Goal: Task Accomplishment & Management: Manage account settings

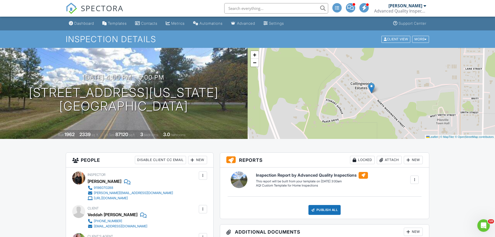
click at [257, 9] on input "text" at bounding box center [276, 8] width 104 height 10
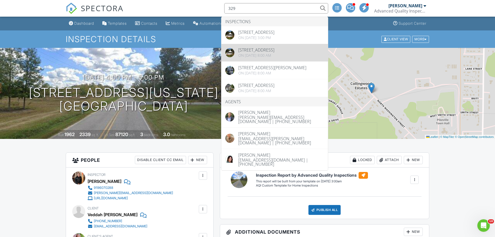
type input "329"
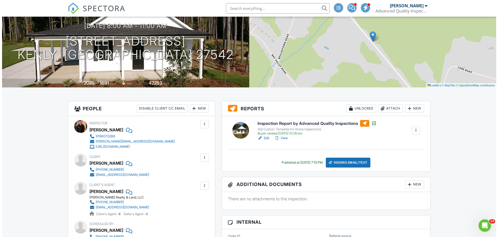
scroll to position [52, 0]
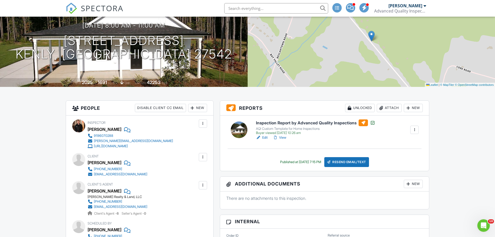
click at [386, 108] on div "Attach" at bounding box center [388, 108] width 25 height 8
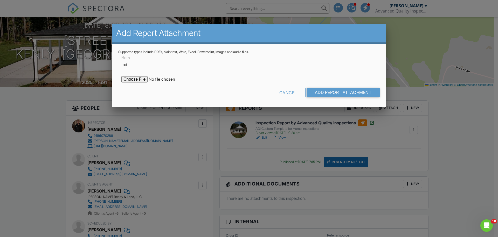
type input "Radon Report"
click at [135, 78] on input "file" at bounding box center [166, 79] width 88 height 6
type input "C:\fakepath\329-Green-Pines-Estates-Drive_RadonReport_877d5ab6-4115-4825-8ea6-7…"
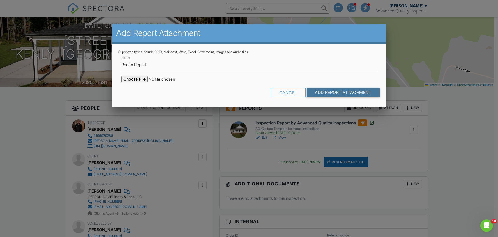
drag, startPoint x: 339, startPoint y: 90, endPoint x: 481, endPoint y: 78, distance: 142.8
click at [339, 90] on input "Add Report Attachment" at bounding box center [343, 91] width 73 height 9
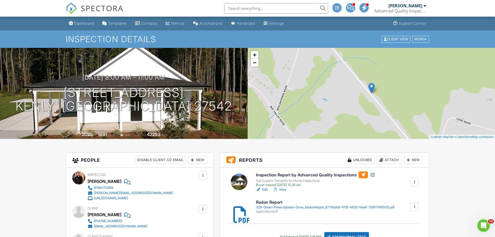
click at [256, 11] on input "text" at bounding box center [276, 8] width 104 height 10
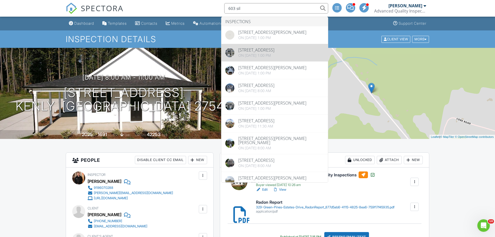
type input "603 sil"
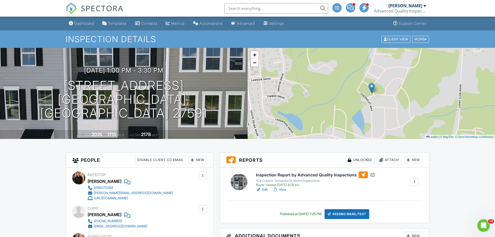
click at [385, 159] on div "Attach" at bounding box center [388, 160] width 25 height 8
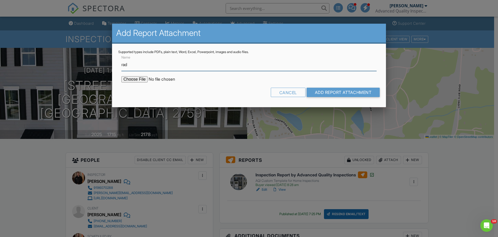
type input "Radon Report"
click at [130, 78] on input "file" at bounding box center [166, 79] width 88 height 6
type input "C:\fakepath\603-Silverado-Sunset-Loop_RadonReport_c09a9e79-6e3d-4d02-b060-4eb64…"
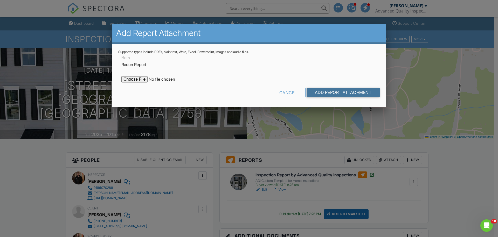
click at [336, 96] on input "Add Report Attachment" at bounding box center [343, 91] width 73 height 9
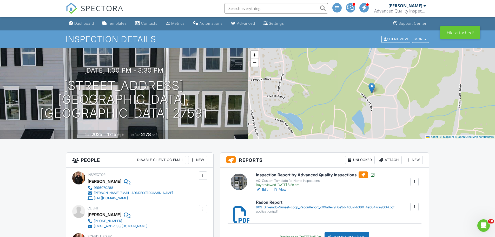
click at [246, 9] on input "text" at bounding box center [276, 8] width 104 height 10
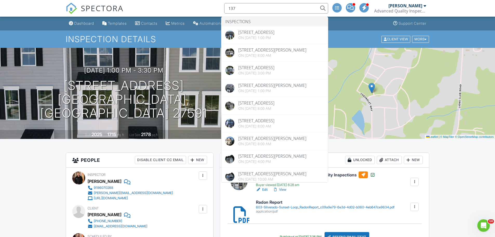
scroll to position [415, 0]
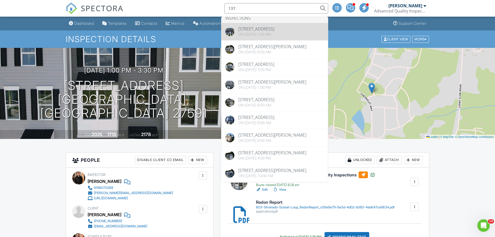
type input "137"
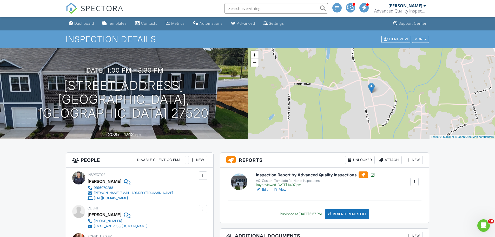
click at [392, 158] on div "Attach" at bounding box center [388, 160] width 25 height 8
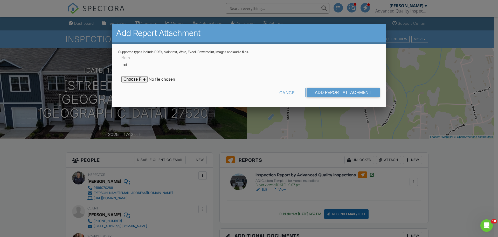
type input "Radon Report"
click at [142, 78] on input "file" at bounding box center [166, 79] width 88 height 6
type input "C:\fakepath\137-N-Chubb-Rdg_RadonReport_b65f43ea-c753-4745-9cc6-244a250a4b36.pdf"
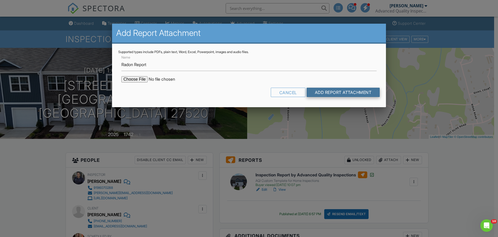
click at [338, 93] on input "Add Report Attachment" at bounding box center [343, 91] width 73 height 9
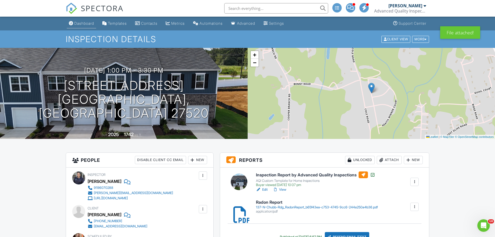
click at [83, 23] on div "Dashboard" at bounding box center [84, 23] width 20 height 4
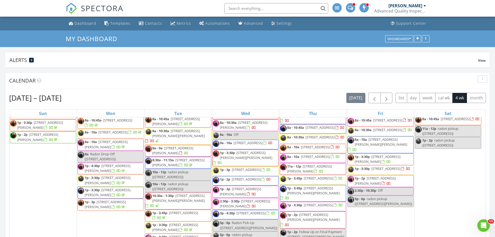
scroll to position [52, 0]
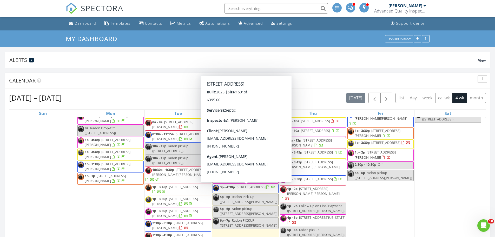
click at [262, 192] on span "3p - 4:30p [STREET_ADDRESS]" at bounding box center [244, 188] width 63 height 8
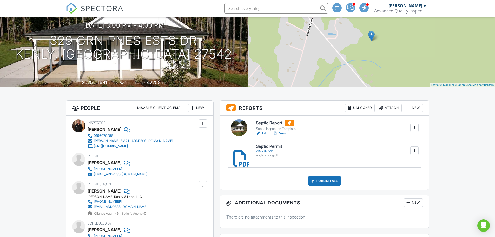
click at [263, 134] on link "Edit" at bounding box center [262, 133] width 12 height 5
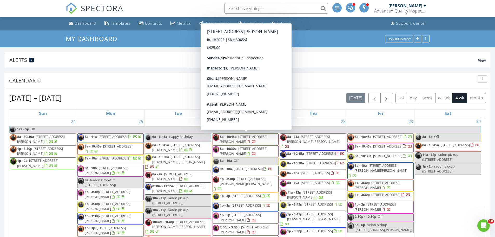
click at [252, 139] on span "8a - 10:45a 250 Macon Lk Dr, Apex 27523" at bounding box center [246, 139] width 66 height 10
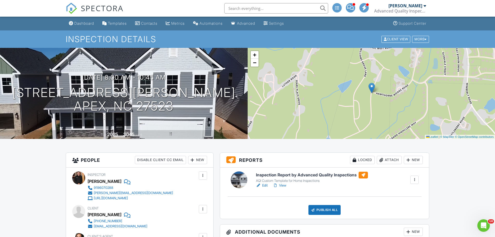
click at [266, 185] on link "Edit" at bounding box center [262, 185] width 12 height 5
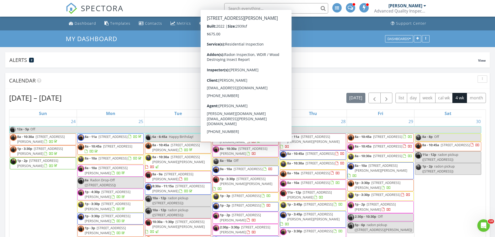
click at [245, 150] on span "106 Capanne Ct, Clayton 27527" at bounding box center [244, 151] width 48 height 10
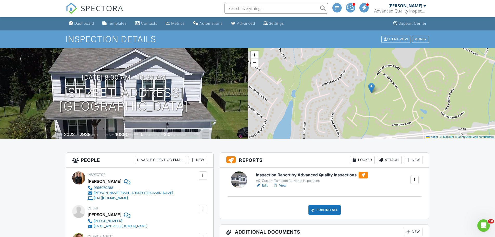
click at [266, 185] on link "Edit" at bounding box center [262, 185] width 12 height 5
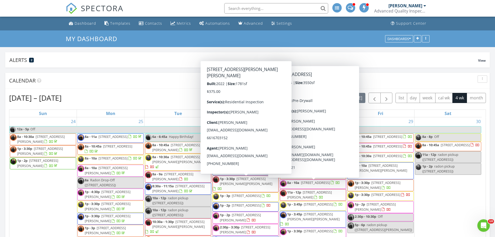
click at [261, 184] on span "1p - 3:30p 349 Kineton Woods Way, Garner 27529" at bounding box center [246, 183] width 66 height 15
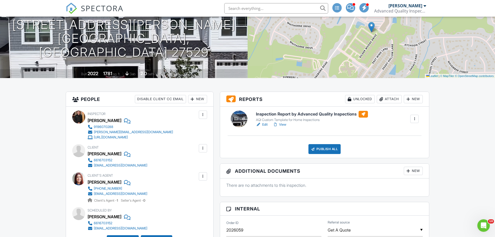
scroll to position [52, 0]
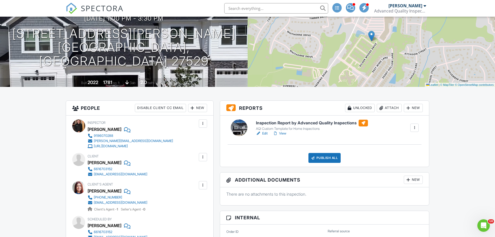
click at [267, 132] on link "Edit" at bounding box center [262, 133] width 12 height 5
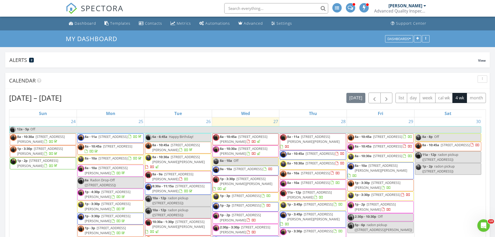
click at [258, 196] on span "1p - 3p 617 Metroliner Pl, Knightdale 27545" at bounding box center [242, 197] width 58 height 8
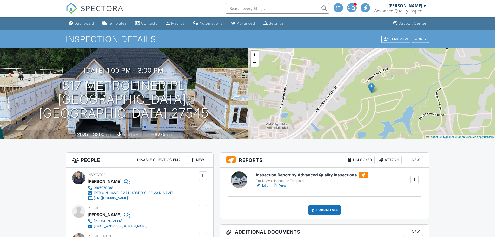
click at [266, 185] on link "Edit" at bounding box center [262, 185] width 12 height 5
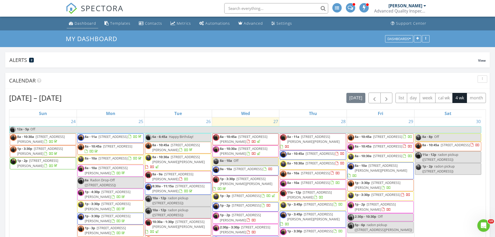
click at [83, 21] on div "Dashboard" at bounding box center [86, 23] width 22 height 5
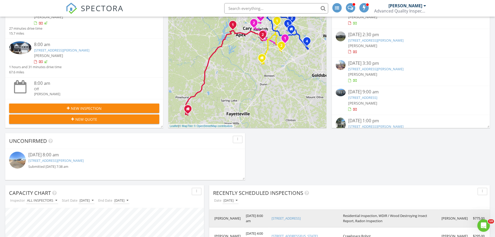
scroll to position [403, 0]
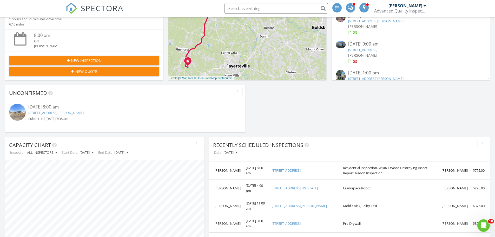
click at [42, 113] on link "524 folk song way, Wendell, Nc 27591" at bounding box center [55, 112] width 55 height 5
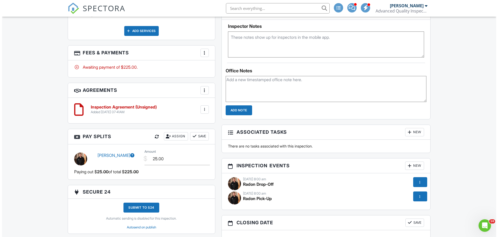
scroll to position [441, 0]
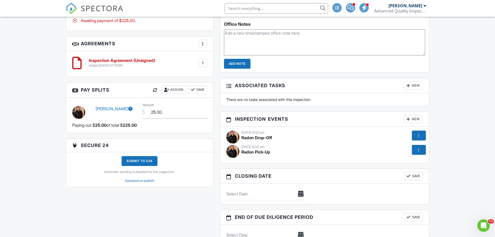
click at [255, 150] on span "Radon Pick-Up" at bounding box center [255, 151] width 29 height 5
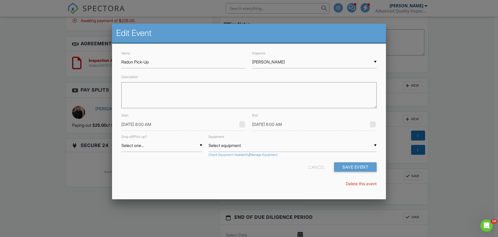
click at [132, 125] on input "[DATE] 8:00 AM" at bounding box center [184, 124] width 125 height 13
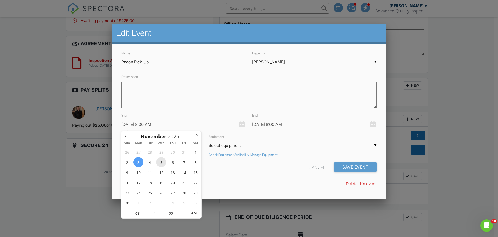
type input "11/05/2025 8:00 AM"
type input "11/05/2025 9:00 AM"
type input "09"
click at [151, 211] on span at bounding box center [152, 210] width 4 height 5
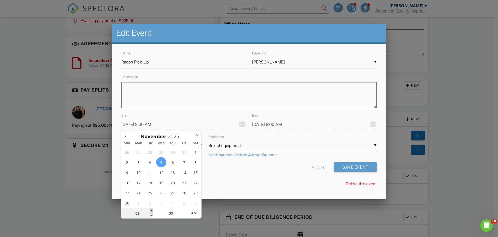
type input "11/05/2025 10:00 AM"
type input "10"
click at [151, 211] on span at bounding box center [152, 210] width 4 height 5
type input "11/05/2025 11:00 AM"
type input "11"
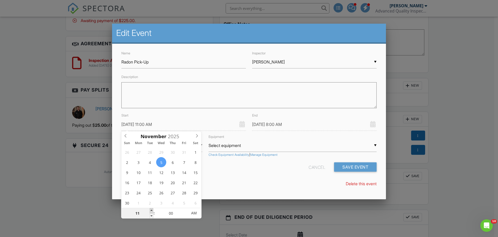
click at [151, 211] on span at bounding box center [152, 210] width 4 height 5
type input "11/05/2025 12:00 PM"
type input "12"
click at [151, 211] on span at bounding box center [152, 210] width 4 height 5
type input "11/05/2025 1:00 PM"
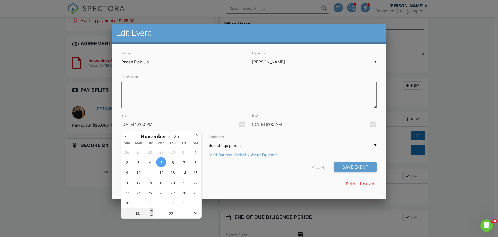
type input "01"
click at [151, 211] on span at bounding box center [152, 210] width 4 height 5
type input "11/05/2025 2:00 PM"
type input "02"
click at [151, 211] on span at bounding box center [152, 210] width 4 height 5
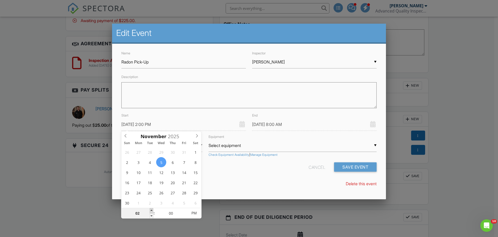
type input "11/05/2025 3:00 PM"
type input "03"
click at [151, 211] on span at bounding box center [152, 210] width 4 height 5
type input "11/05/2025 4:00 PM"
type input "04"
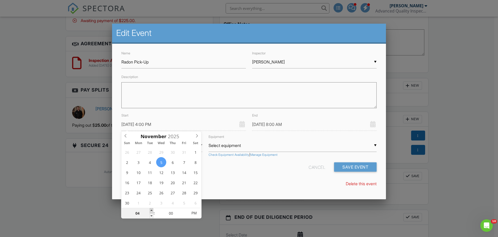
click at [151, 211] on span at bounding box center [152, 210] width 4 height 5
type input "11/05/2025 5:00 PM"
type input "05"
click at [151, 211] on span at bounding box center [152, 210] width 4 height 5
type input "11/05/2025 5:00 PM"
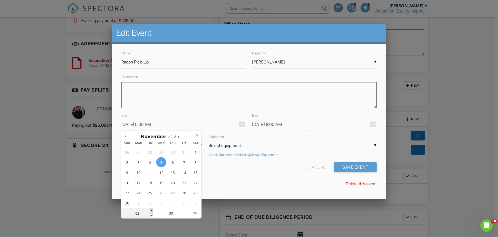
type input "05"
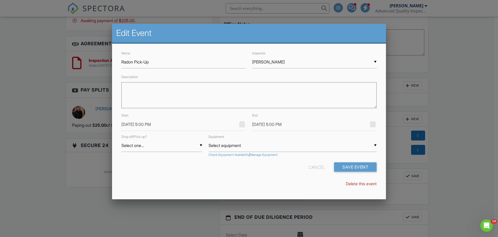
click at [240, 184] on div "Delete this event" at bounding box center [249, 183] width 262 height 6
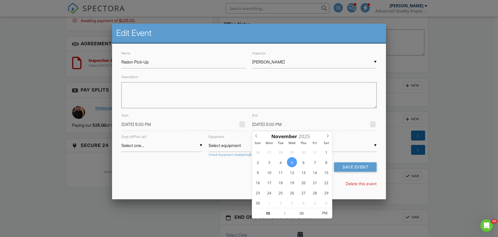
click at [264, 126] on input "11/05/2025 5:00 PM" at bounding box center [314, 124] width 125 height 13
type input "11/05/2025 6:00 PM"
type input "06"
drag, startPoint x: 283, startPoint y: 210, endPoint x: 254, endPoint y: 187, distance: 37.0
click at [282, 210] on span at bounding box center [283, 210] width 4 height 5
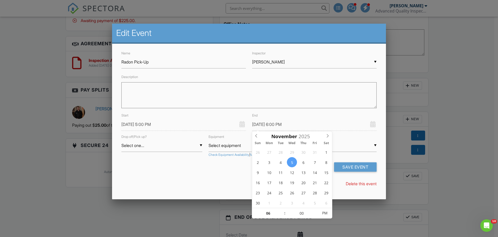
drag, startPoint x: 224, startPoint y: 177, endPoint x: 234, endPoint y: 177, distance: 10.4
click at [229, 177] on div "Name Radon Pick-Up Inspector ▼ Justin Oliver Randy Berry Loftin Latham Justin O…" at bounding box center [249, 121] width 274 height 154
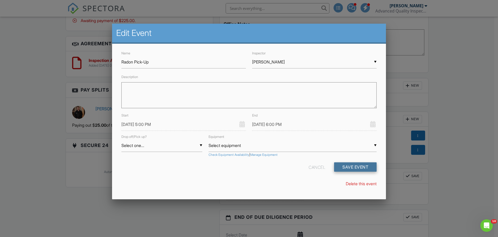
click at [338, 168] on button "Save Event" at bounding box center [355, 166] width 43 height 9
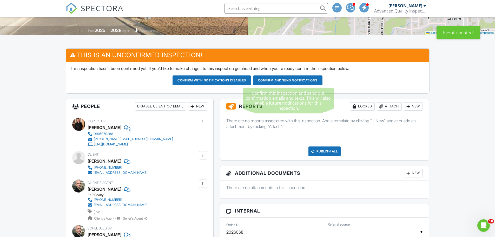
click at [251, 79] on button "Confirm and send notifications" at bounding box center [211, 80] width 78 height 10
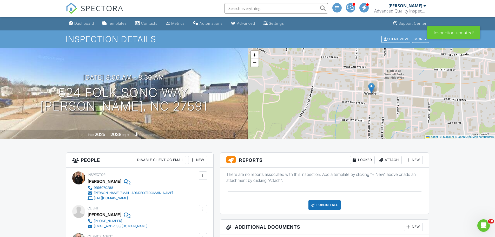
click at [185, 22] on div "Metrics" at bounding box center [178, 23] width 14 height 4
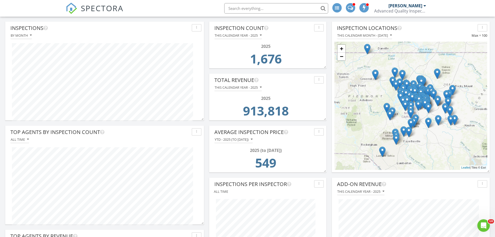
scroll to position [78, 0]
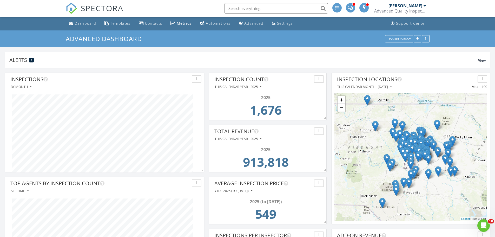
click at [83, 23] on div "Dashboard" at bounding box center [86, 23] width 22 height 5
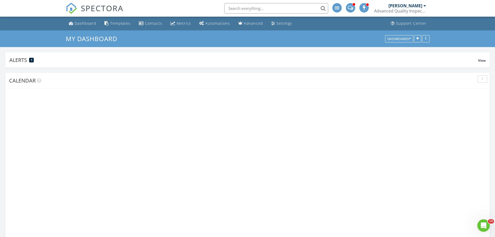
scroll to position [138, 199]
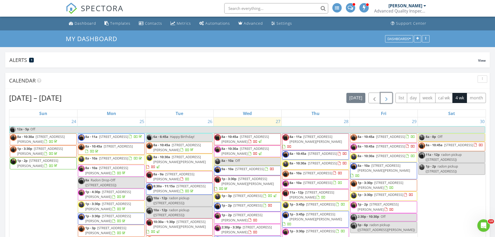
click at [388, 98] on span "button" at bounding box center [386, 98] width 6 height 6
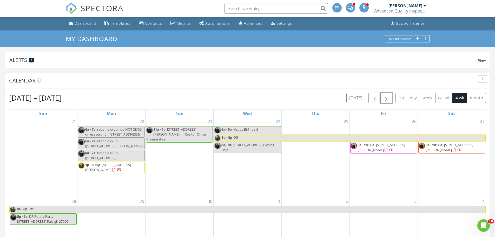
click at [388, 98] on span "button" at bounding box center [386, 98] width 6 height 6
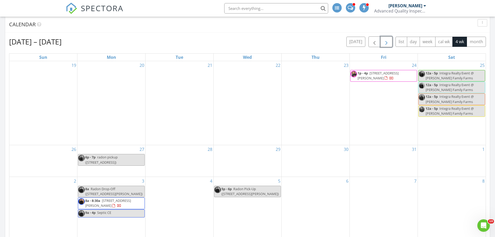
scroll to position [78, 0]
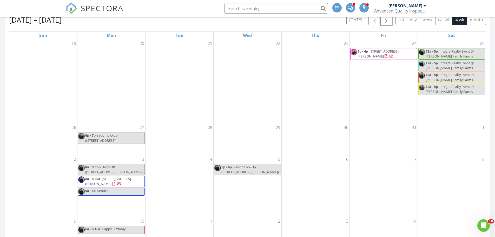
click at [118, 183] on span "8a - 8:30a [STREET_ADDRESS]" at bounding box center [111, 181] width 66 height 10
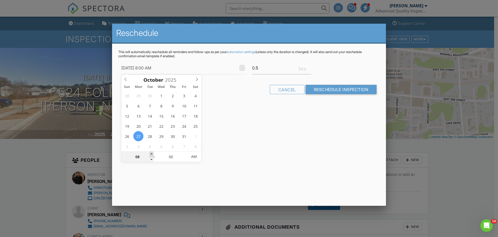
type input "[DATE] 9:00 AM"
type input "09"
click at [152, 153] on span at bounding box center [152, 153] width 4 height 5
type input "[DATE] 10:00 AM"
type input "10"
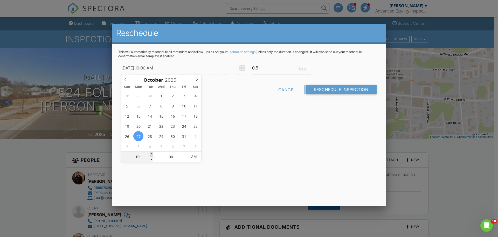
click at [152, 153] on span at bounding box center [152, 153] width 4 height 5
type input "10/27/2025 11:00 AM"
type input "11"
click at [152, 153] on span at bounding box center [152, 153] width 4 height 5
type input "10/27/2025 12:00 PM"
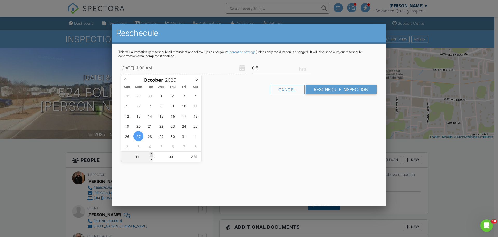
type input "12"
click at [152, 153] on span at bounding box center [152, 153] width 4 height 5
type input "10/27/2025 1:00 PM"
type input "01"
click at [152, 153] on span at bounding box center [152, 153] width 4 height 5
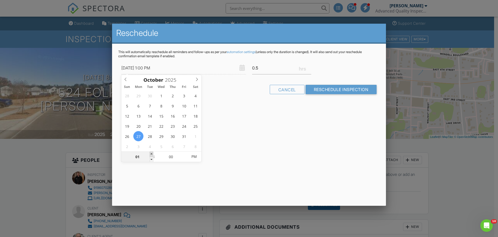
type input "10/27/2025 2:00 PM"
type input "02"
click at [152, 153] on span at bounding box center [152, 153] width 4 height 5
type input "10/27/2025 3:00 PM"
type input "03"
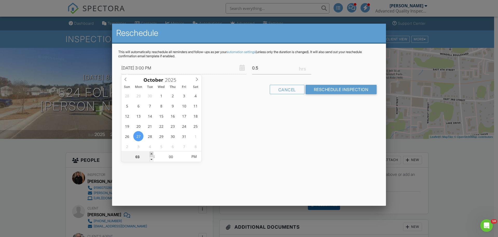
click at [152, 153] on span at bounding box center [152, 153] width 4 height 5
type input "10/27/2025 4:00 PM"
type input "04"
click at [152, 153] on span at bounding box center [152, 153] width 4 height 5
type input "[DATE] 5:00 PM"
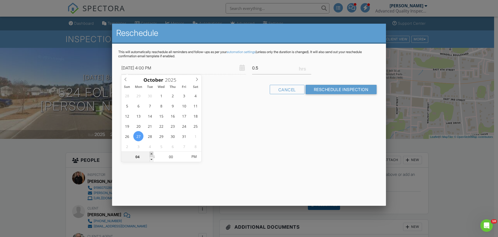
type input "05"
click at [152, 153] on span at bounding box center [152, 153] width 4 height 5
type input "10/27/2025 4:00 PM"
type input "04"
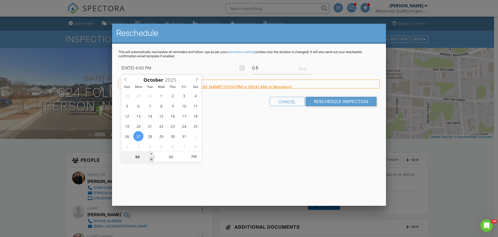
click at [152, 158] on span at bounding box center [152, 159] width 4 height 5
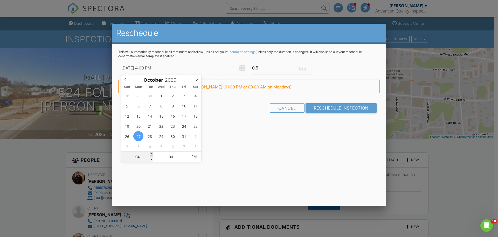
type input "10/27/2025 5:00 PM"
type input "05"
click at [151, 154] on span at bounding box center [152, 153] width 4 height 5
drag, startPoint x: 254, startPoint y: 149, endPoint x: 258, endPoint y: 149, distance: 3.1
click at [256, 150] on div "Reschedule This will automatically reschedule all reminders and follow-ups as p…" at bounding box center [249, 115] width 274 height 182
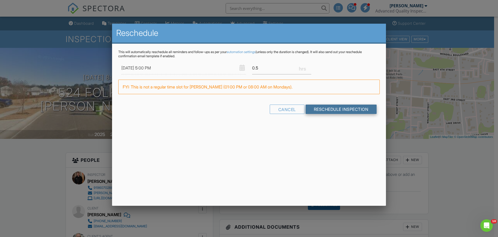
click at [330, 107] on input "Reschedule Inspection" at bounding box center [341, 108] width 71 height 9
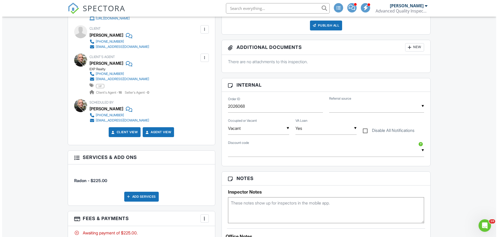
scroll to position [415, 0]
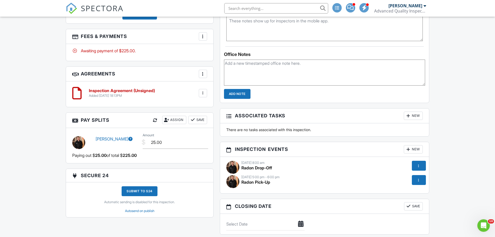
click at [249, 162] on div "11/03/2025 8:00 am" at bounding box center [324, 162] width 197 height 4
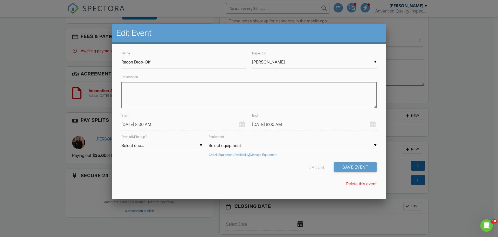
click at [128, 126] on input "11/03/2025 8:00 AM" at bounding box center [184, 124] width 125 height 13
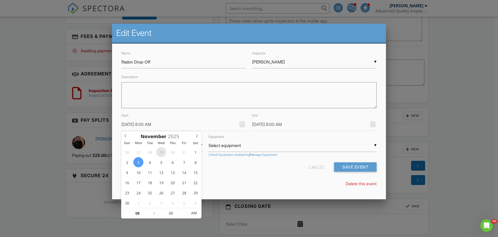
type input "10/29/2025 8:00 AM"
type input "10/27/2025 8:00 AM"
click at [353, 166] on button "Save Event" at bounding box center [355, 166] width 43 height 9
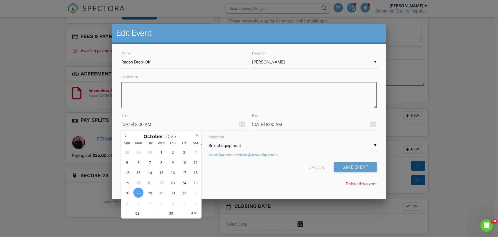
click at [130, 124] on input "10/27/2025 8:00 AM" at bounding box center [184, 124] width 125 height 13
click at [152, 209] on span at bounding box center [152, 210] width 4 height 5
type input "10/27/2025 9:00 AM"
type input "09"
type input "10/27/2025 10:00 AM"
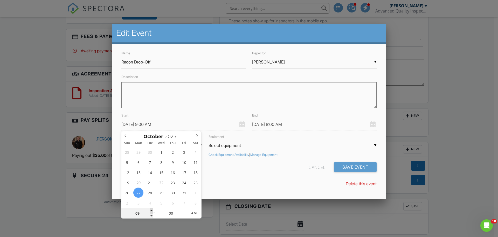
type input "10"
click at [152, 209] on span at bounding box center [152, 210] width 4 height 5
type input "10/27/2025 11:00 AM"
type input "11"
click at [152, 209] on span at bounding box center [152, 210] width 4 height 5
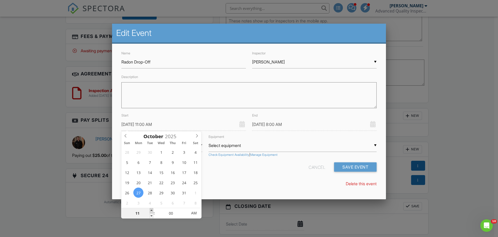
type input "10/27/2025 12:00 PM"
type input "12"
click at [152, 209] on span at bounding box center [152, 210] width 4 height 5
type input "[DATE] 1:00 PM"
type input "01"
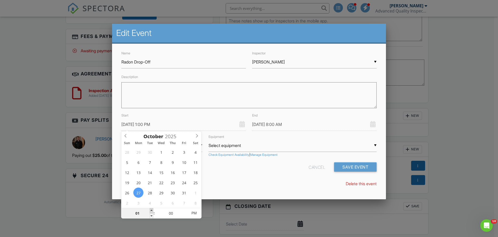
click at [152, 209] on span at bounding box center [152, 210] width 4 height 5
type input "[DATE] 2:00 PM"
type input "02"
click at [152, 209] on span at bounding box center [152, 210] width 4 height 5
type input "10/27/2025 3:00 PM"
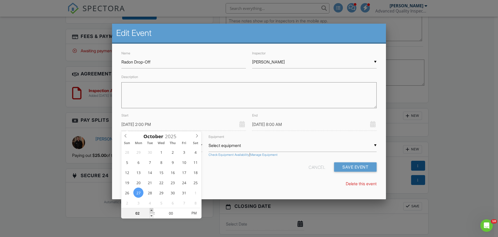
type input "03"
click at [152, 209] on span at bounding box center [152, 210] width 4 height 5
type input "10/27/2025 4:00 PM"
type input "04"
click at [152, 209] on span at bounding box center [152, 210] width 4 height 5
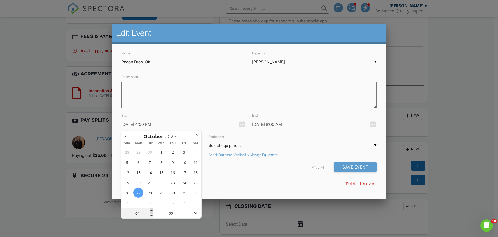
type input "10/27/2025 5:00 PM"
type input "05"
click at [152, 209] on span at bounding box center [152, 210] width 4 height 5
type input "10/27/2025 5:00 PM"
type input "05"
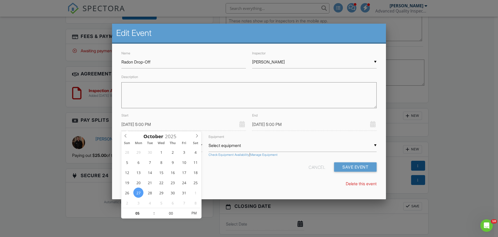
drag, startPoint x: 261, startPoint y: 171, endPoint x: 269, endPoint y: 161, distance: 12.6
click at [262, 169] on div "Cancel Save Event" at bounding box center [249, 168] width 262 height 13
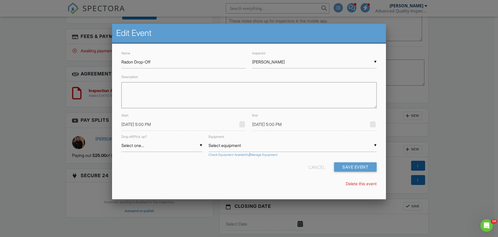
click at [269, 122] on input "10/27/2025 5:00 PM" at bounding box center [314, 124] width 125 height 13
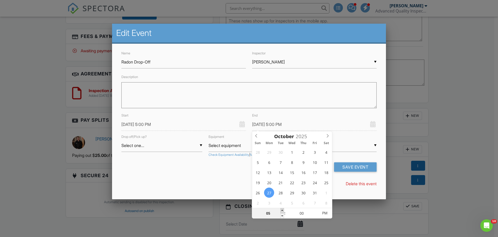
type input "10/27/2025 6:00 PM"
type input "06"
drag, startPoint x: 282, startPoint y: 210, endPoint x: 266, endPoint y: 201, distance: 18.8
click at [282, 210] on span at bounding box center [283, 210] width 4 height 5
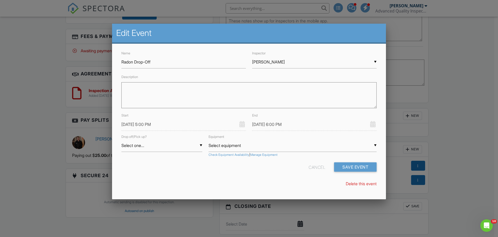
drag, startPoint x: 220, startPoint y: 176, endPoint x: 325, endPoint y: 166, distance: 105.9
click at [223, 174] on div "Name Radon Drop-Off Inspector ▼ Justin Oliver Randy Berry Loftin Latham Justin …" at bounding box center [249, 121] width 274 height 154
click at [342, 164] on button "Save Event" at bounding box center [355, 166] width 43 height 9
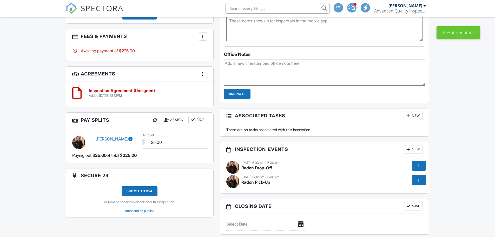
click at [249, 177] on div "11/05/2025 5:00 pm - 6:00 pm" at bounding box center [324, 177] width 197 height 4
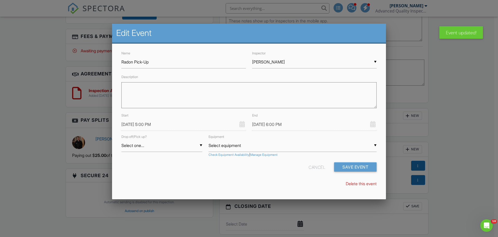
click at [127, 122] on input "11/05/2025 5:00 PM" at bounding box center [184, 124] width 125 height 13
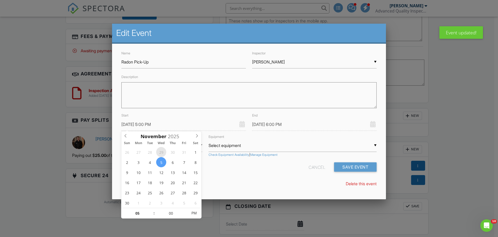
type input "[DATE] 5:00 PM"
type input "[DATE] 6:00 PM"
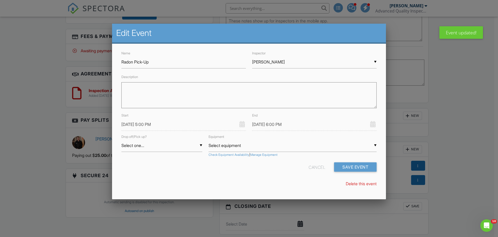
drag, startPoint x: 254, startPoint y: 186, endPoint x: 304, endPoint y: 166, distance: 54.3
click at [255, 186] on div "Name Radon Pick-Up Inspector ▼ Justin Oliver Randy Berry Loftin Latham Justin O…" at bounding box center [249, 121] width 274 height 154
click at [347, 165] on button "Save Event" at bounding box center [355, 166] width 43 height 9
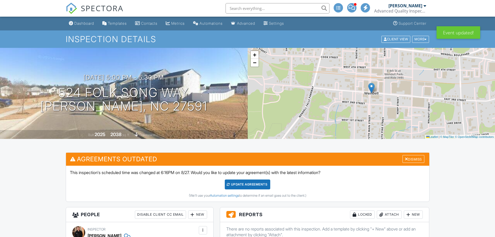
click at [248, 183] on div "Update Agreements" at bounding box center [247, 184] width 45 height 10
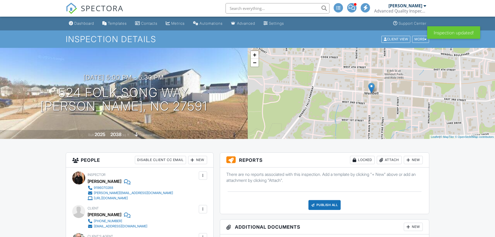
click at [254, 11] on input "text" at bounding box center [277, 8] width 104 height 10
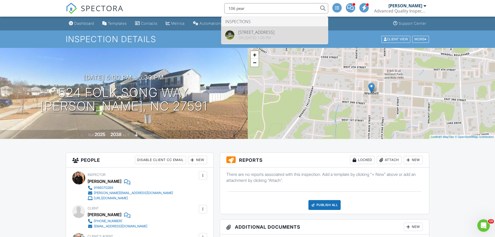
type input "106 pear"
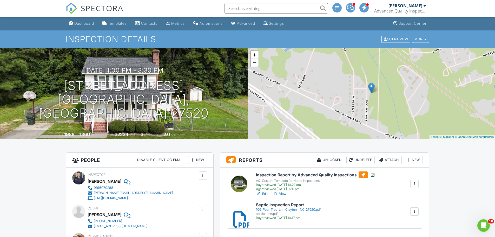
click at [285, 194] on link "View" at bounding box center [280, 193] width 14 height 5
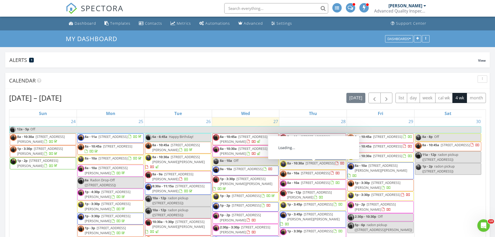
scroll to position [52, 0]
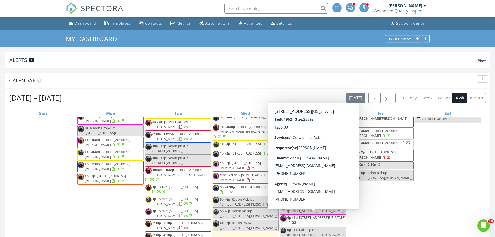
click at [331, 218] on span "[STREET_ADDRESS][US_STATE]" at bounding box center [322, 217] width 46 height 5
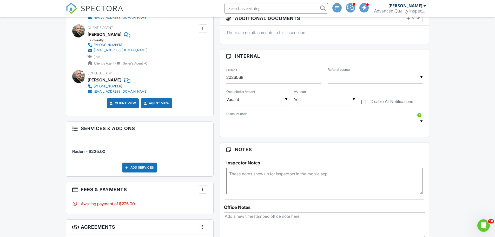
scroll to position [234, 0]
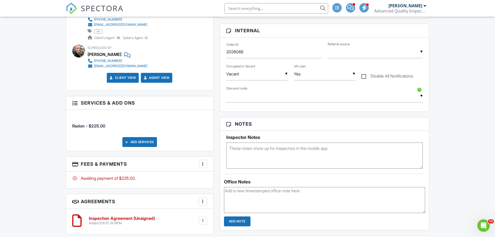
click at [137, 142] on div "Add Services" at bounding box center [139, 142] width 35 height 10
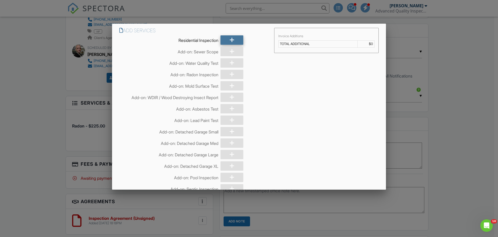
click at [237, 41] on div at bounding box center [232, 39] width 23 height 9
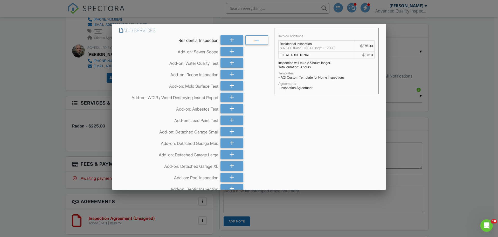
click at [481, 117] on div at bounding box center [249, 122] width 498 height 296
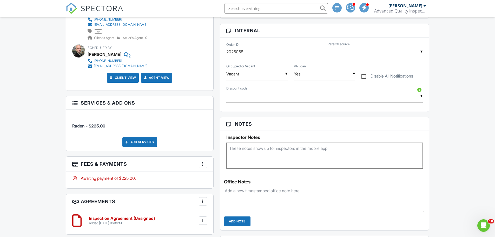
click at [362, 75] on label "Disable All Notifications" at bounding box center [387, 76] width 52 height 6
click at [362, 75] on input "Disable All Notifications" at bounding box center [362, 73] width 3 height 3
checkbox input "true"
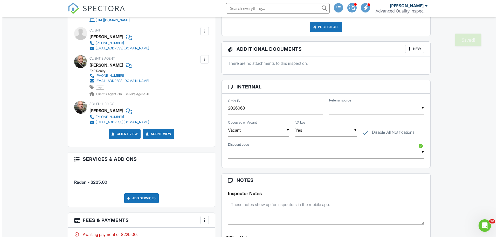
scroll to position [290, 0]
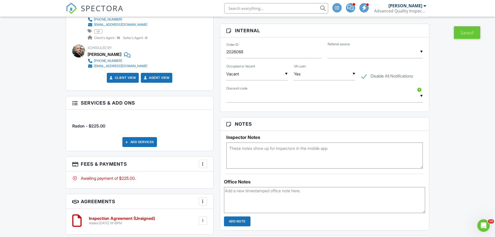
click at [144, 141] on div "Add Services" at bounding box center [139, 142] width 35 height 10
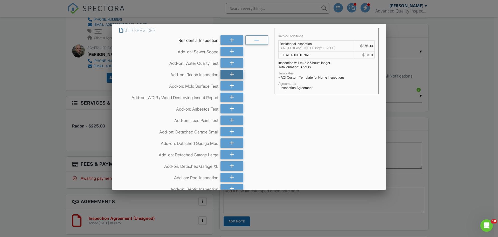
click at [232, 75] on icon at bounding box center [232, 74] width 5 height 9
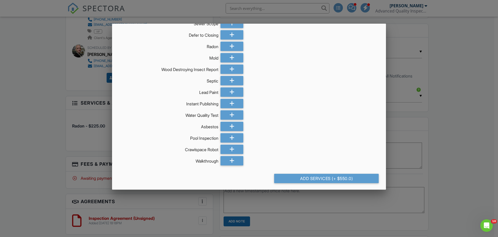
scroll to position [400, 0]
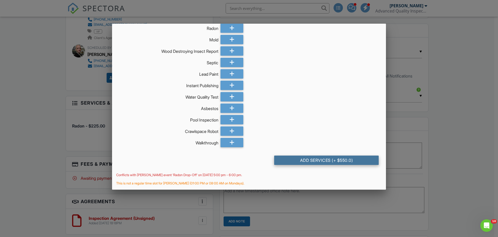
click at [323, 159] on div "Add Services (+ $550.0)" at bounding box center [326, 159] width 105 height 9
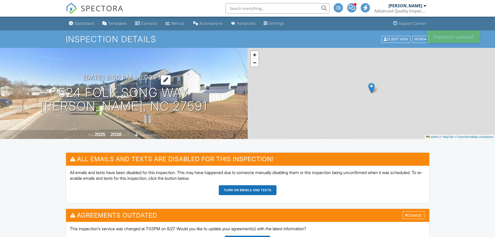
click at [93, 78] on h3 "10/27/2025 5:00 pm - 8:00 pm" at bounding box center [123, 77] width 81 height 7
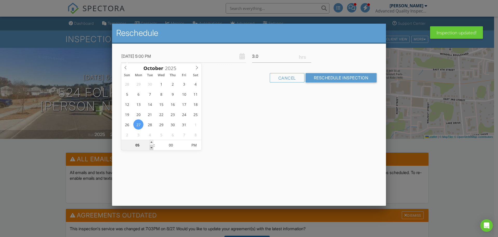
click at [152, 147] on span at bounding box center [152, 147] width 4 height 5
type input "10/27/2025 4:00 PM"
type input "04"
type input "10/27/2025 3:00 PM"
type input "03"
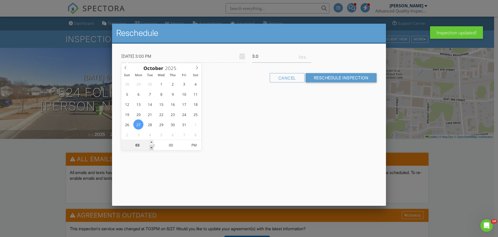
click at [152, 147] on span at bounding box center [152, 147] width 4 height 5
type input "10/27/2025 2:00 PM"
type input "02"
click at [152, 147] on span at bounding box center [152, 147] width 4 height 5
type input "10/27/2025 1:00 PM"
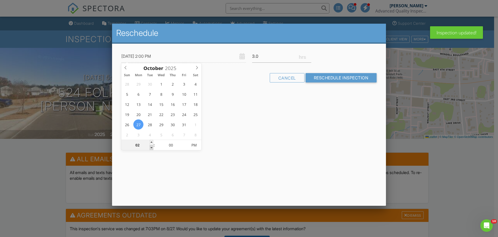
type input "01"
click at [152, 147] on span at bounding box center [152, 147] width 4 height 5
click at [342, 78] on input "Reschedule Inspection" at bounding box center [341, 77] width 71 height 9
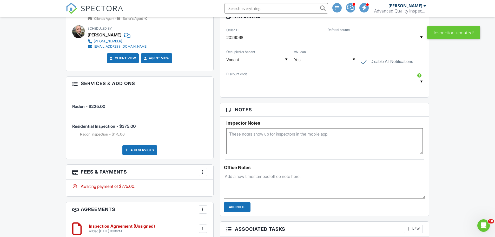
click at [139, 149] on div "Add Services" at bounding box center [139, 150] width 35 height 10
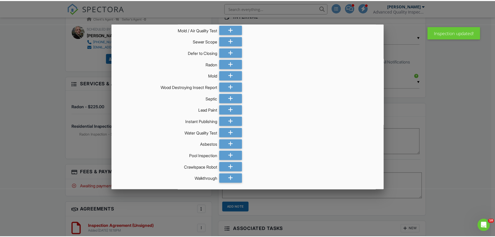
scroll to position [384, 0]
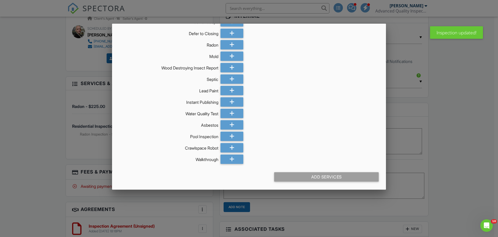
click at [43, 147] on div at bounding box center [249, 122] width 498 height 296
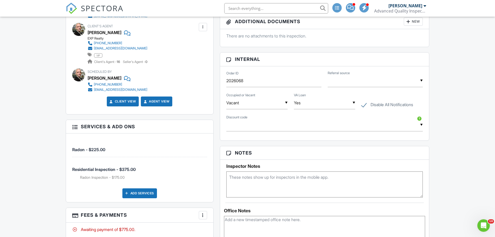
scroll to position [312, 0]
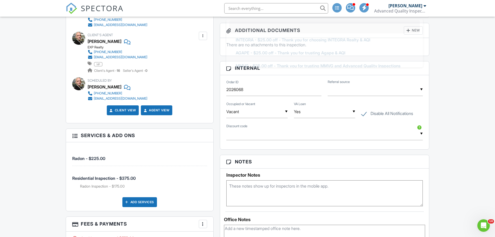
click at [266, 139] on input "text" at bounding box center [324, 133] width 197 height 13
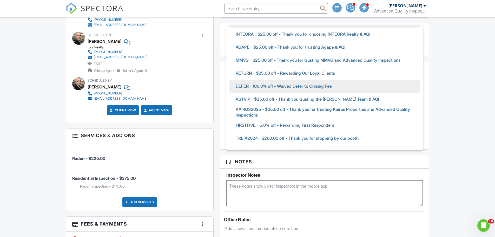
scroll to position [52, 0]
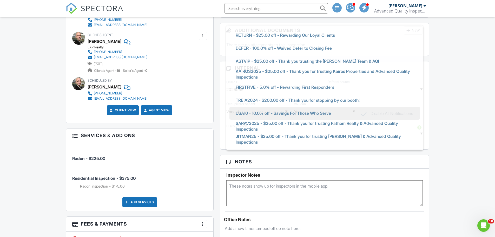
click at [282, 115] on span "USA10 - 10.0% off - Savings For Those Who Serve" at bounding box center [283, 112] width 104 height 13
type input "USA10 - 10.0% off - Savings For Those Who Serve"
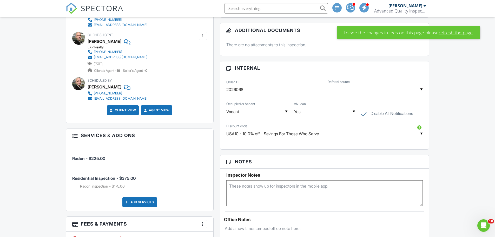
click at [451, 32] on link "refresh the page" at bounding box center [455, 32] width 34 height 7
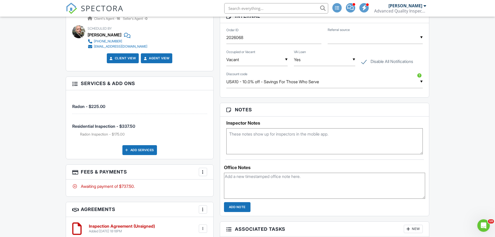
click at [202, 172] on div at bounding box center [202, 171] width 5 height 5
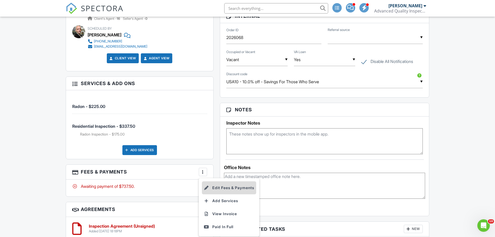
click at [222, 186] on li "Edit Fees & Payments" at bounding box center [229, 187] width 54 height 13
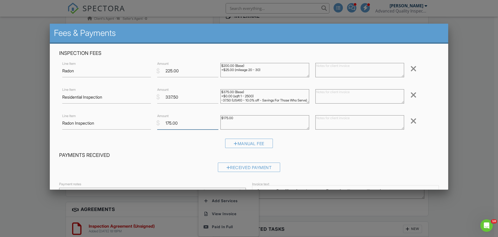
drag, startPoint x: 170, startPoint y: 123, endPoint x: 149, endPoint y: 125, distance: 21.9
click at [149, 125] on div "Line Item Radon Inspection $ Amount 175.00 $175.00 Remove" at bounding box center [249, 122] width 380 height 21
type input "200.00"
click at [227, 119] on textarea "$175.00" at bounding box center [265, 122] width 89 height 14
type textarea "$200.00"
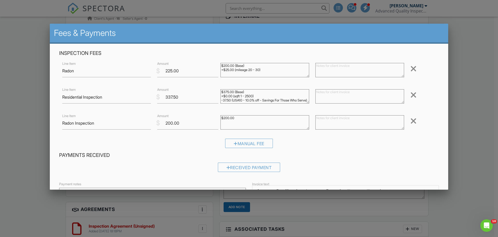
click at [411, 70] on div at bounding box center [414, 68] width 6 height 8
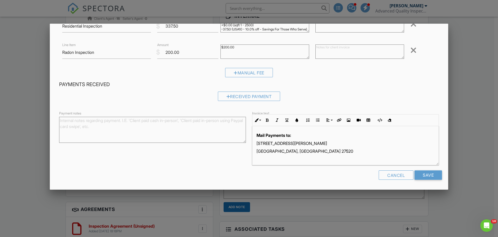
scroll to position [45, 0]
click at [425, 172] on input "Save" at bounding box center [429, 174] width 28 height 9
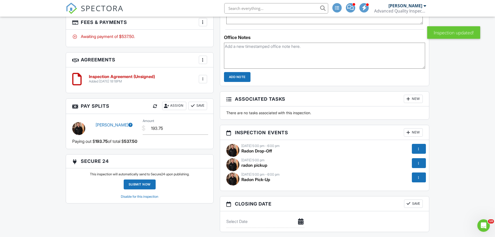
click at [415, 149] on div at bounding box center [419, 149] width 14 height 10
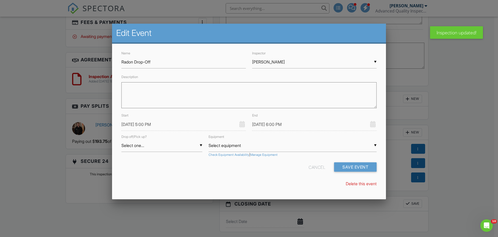
click at [355, 183] on link "Delete this event" at bounding box center [361, 183] width 31 height 5
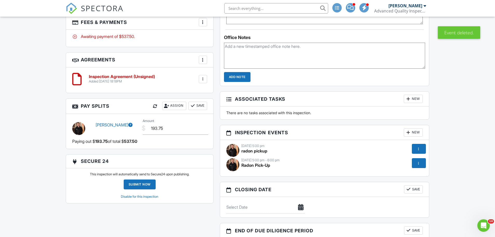
click at [417, 161] on div at bounding box center [417, 162] width 5 height 5
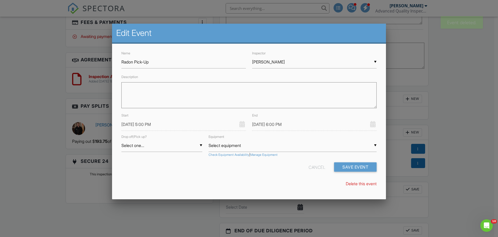
drag, startPoint x: 359, startPoint y: 185, endPoint x: 269, endPoint y: 18, distance: 189.6
click at [359, 185] on link "Delete this event" at bounding box center [361, 183] width 31 height 5
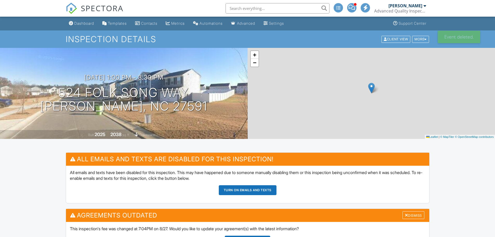
scroll to position [467, 0]
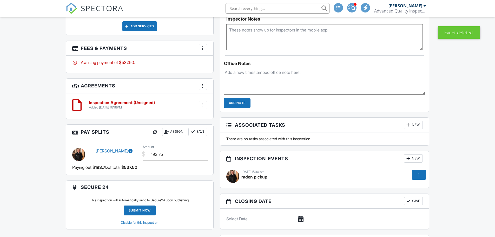
click at [418, 177] on div at bounding box center [417, 174] width 5 height 5
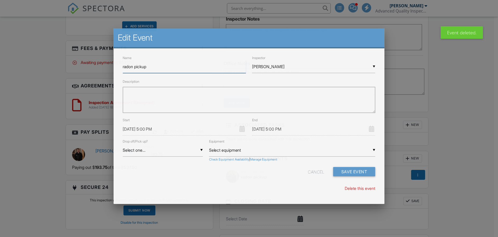
scroll to position [0, 0]
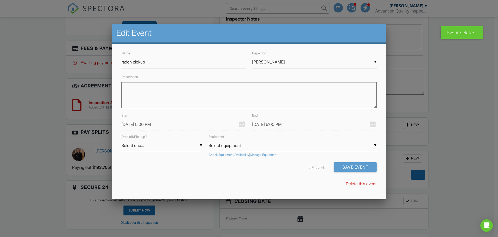
click at [131, 125] on input "10/27/2025 5:00 PM" at bounding box center [184, 124] width 125 height 13
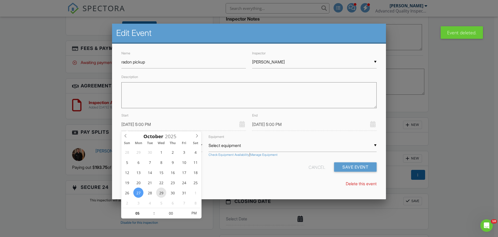
type input "[DATE] 5:00 PM"
click at [268, 180] on div "Name radon pickup Inspector ▼ Justin Oliver Randy Berry Loftin Latham Justin Ol…" at bounding box center [249, 121] width 274 height 154
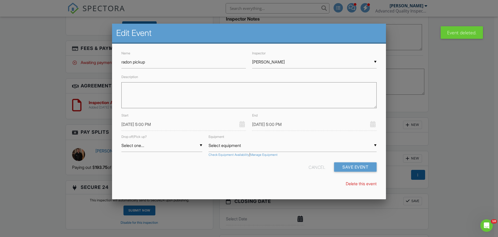
drag, startPoint x: 264, startPoint y: 125, endPoint x: 263, endPoint y: 129, distance: 4.8
click at [264, 125] on input "[DATE] 5:00 PM" at bounding box center [314, 124] width 125 height 13
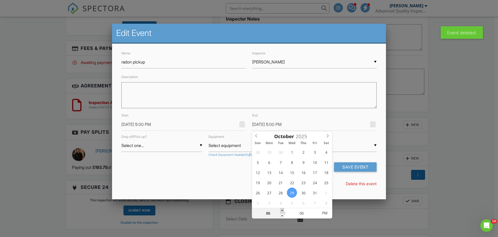
click at [283, 209] on span at bounding box center [283, 210] width 4 height 5
type input "[DATE] 6:00 PM"
type input "06"
click at [206, 172] on div "Cancel Save Event" at bounding box center [249, 168] width 262 height 13
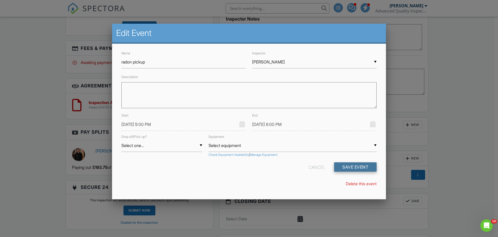
click at [366, 165] on button "Save Event" at bounding box center [355, 166] width 43 height 9
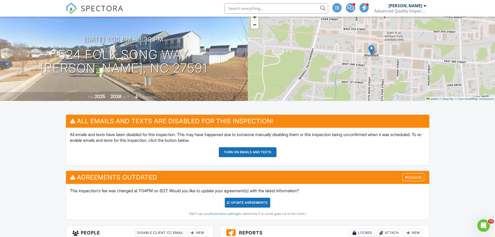
scroll to position [26, 0]
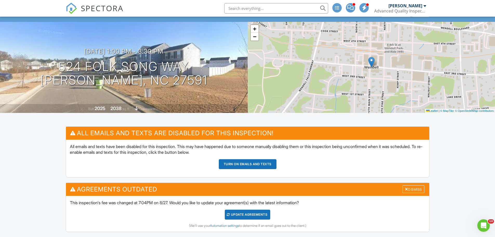
click at [267, 164] on button "Turn on emails and texts" at bounding box center [248, 164] width 58 height 10
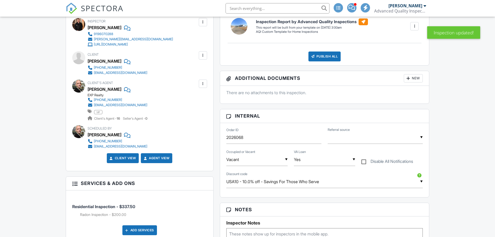
click at [357, 138] on input "text" at bounding box center [374, 137] width 95 height 13
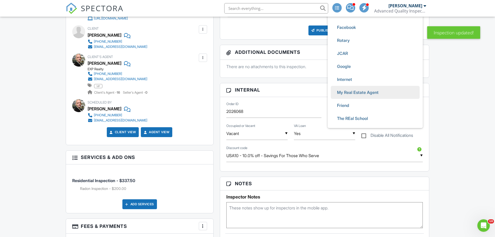
click at [360, 95] on span "My Real Estate Agent" at bounding box center [358, 92] width 50 height 13
type input "My Real Estate Agent"
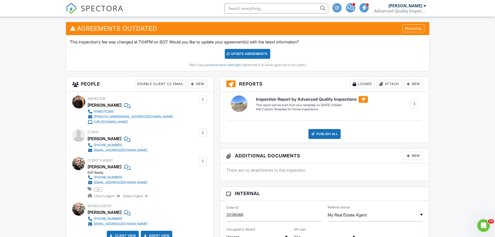
scroll to position [130, 0]
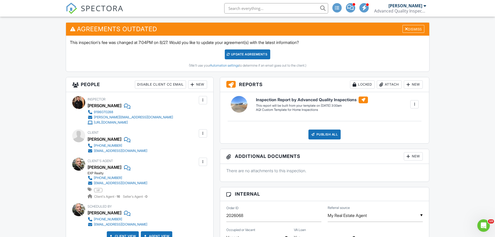
click at [247, 57] on div "Update Agreements" at bounding box center [247, 54] width 45 height 10
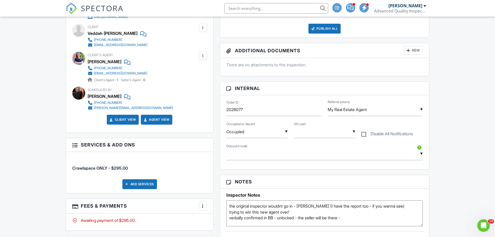
scroll to position [260, 0]
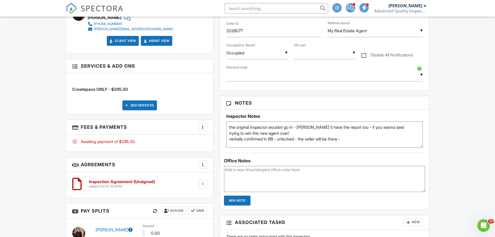
click at [353, 139] on textarea "the original inspector wouldnt go in - lil poopdicks (I have the report too - i…" at bounding box center [324, 134] width 197 height 26
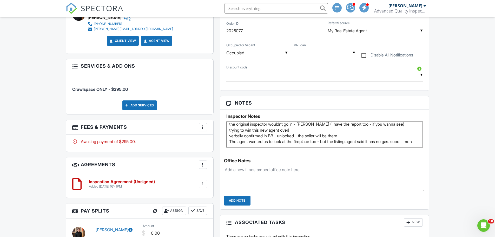
type textarea "the original inspector wouldnt go in - [PERSON_NAME] (I have the report too - i…"
click at [326, 173] on textarea at bounding box center [324, 179] width 201 height 26
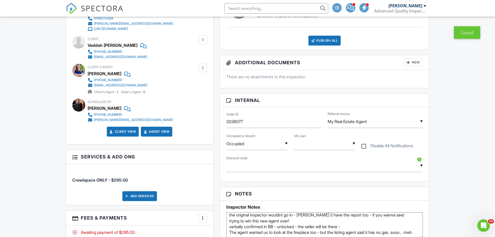
scroll to position [52, 0]
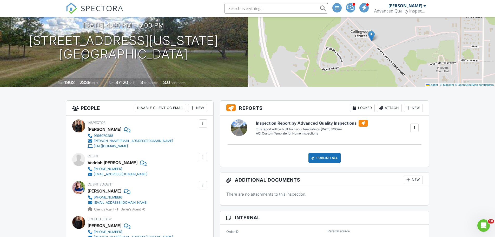
click at [414, 125] on div at bounding box center [414, 127] width 5 height 5
click at [404, 141] on div "Build Now" at bounding box center [403, 142] width 25 height 6
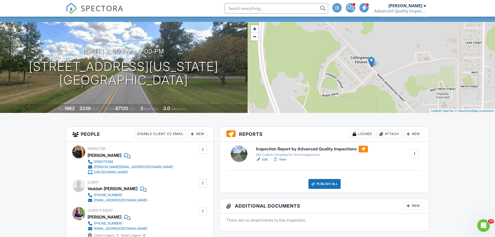
click at [266, 160] on link "Edit" at bounding box center [262, 159] width 12 height 5
